Goal: Task Accomplishment & Management: Manage account settings

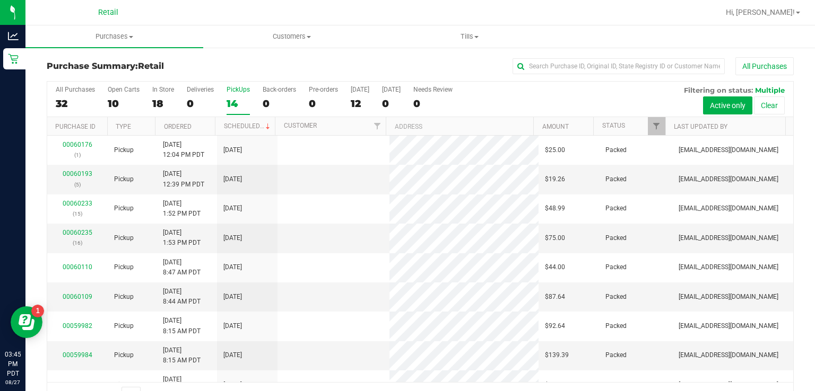
scroll to position [26, 0]
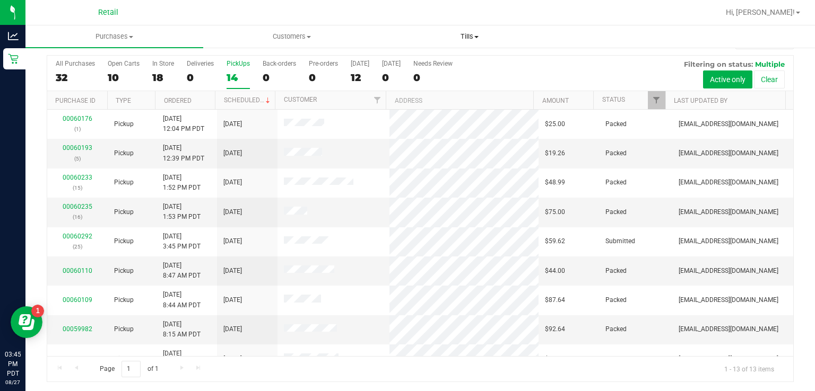
click at [477, 37] on span at bounding box center [476, 37] width 4 height 2
click at [418, 66] on span "Manage tills" at bounding box center [417, 63] width 72 height 9
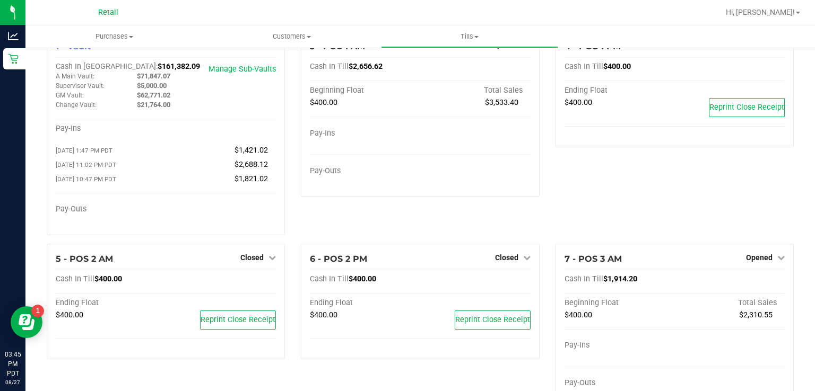
click at [778, 17] on link "Hi, [PERSON_NAME]!" at bounding box center [762, 12] width 83 height 11
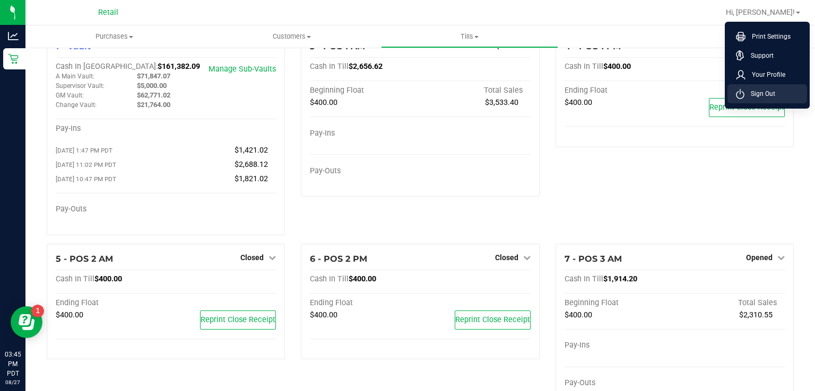
click at [774, 93] on li "Sign Out" at bounding box center [767, 93] width 80 height 19
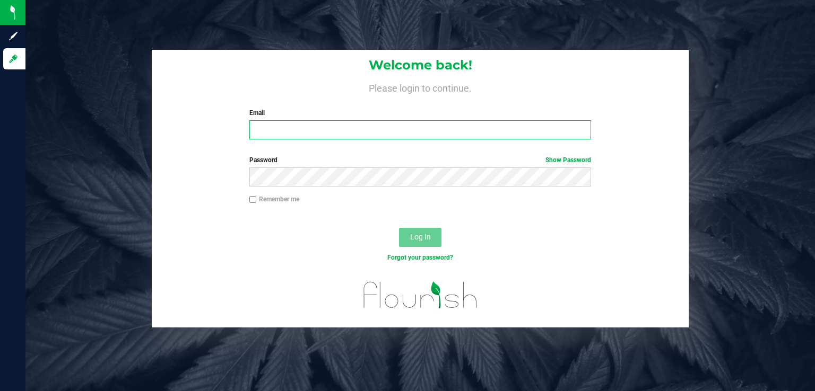
click at [354, 125] on input "Email" at bounding box center [420, 129] width 342 height 19
type input "[EMAIL_ADDRESS][DOMAIN_NAME]"
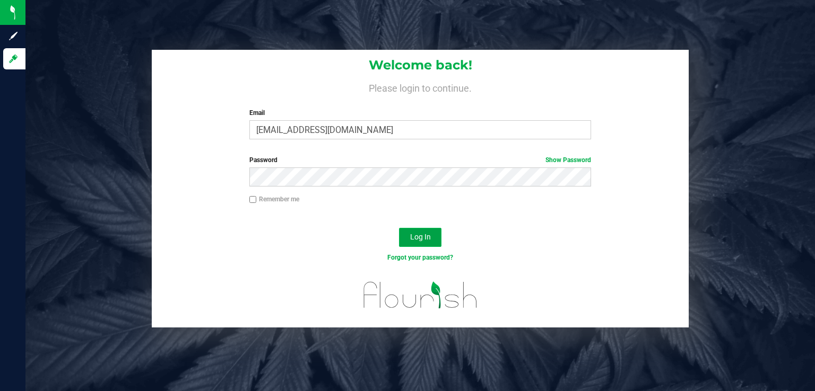
click at [437, 232] on button "Log In" at bounding box center [420, 237] width 42 height 19
